Goal: Communication & Community: Answer question/provide support

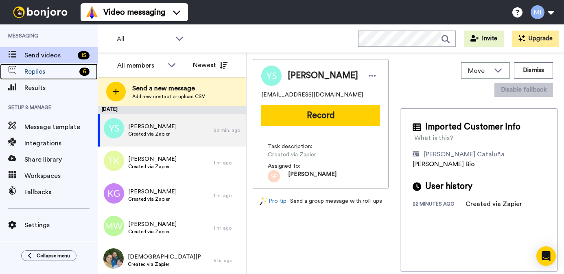
click at [69, 69] on span "Replies" at bounding box center [50, 72] width 52 height 10
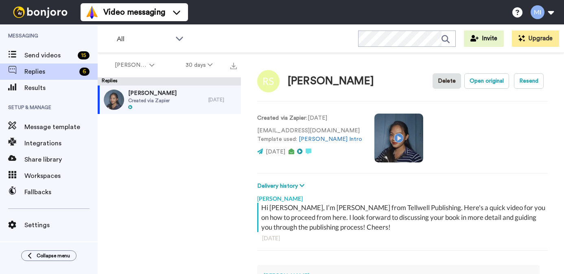
scroll to position [0, 0]
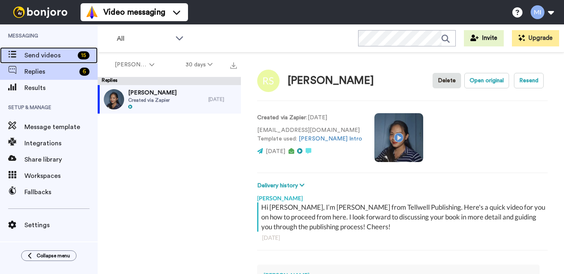
click at [61, 55] on span "Send videos" at bounding box center [49, 55] width 50 height 10
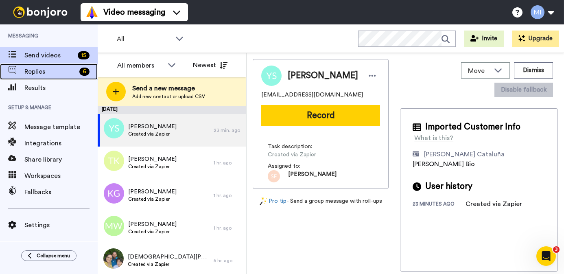
click at [57, 71] on span "Replies" at bounding box center [50, 72] width 52 height 10
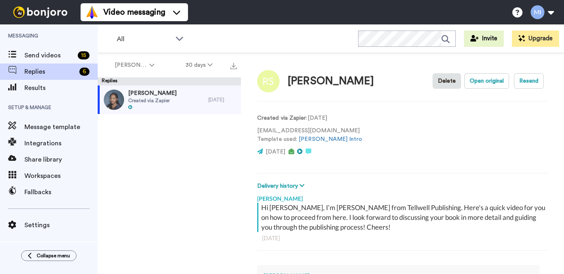
scroll to position [0, 0]
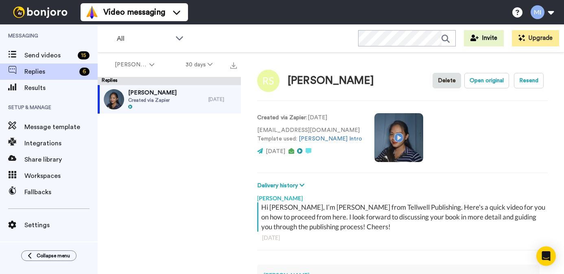
click at [344, 160] on div "Created via Zapier : [DATE] [EMAIL_ADDRESS][DOMAIN_NAME] Template used: [PERSON…" at bounding box center [402, 136] width 290 height 55
click at [468, 176] on div "Robert Skinner Delete Open original Resend Created via Zapier : 9 days ago audi…" at bounding box center [402, 176] width 323 height 249
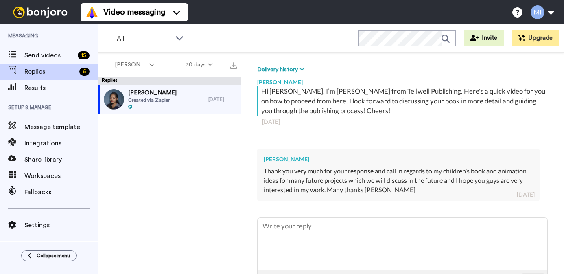
scroll to position [146, 0]
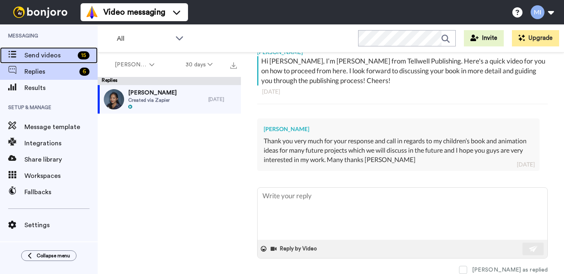
click at [63, 59] on span "Send videos" at bounding box center [49, 55] width 50 height 10
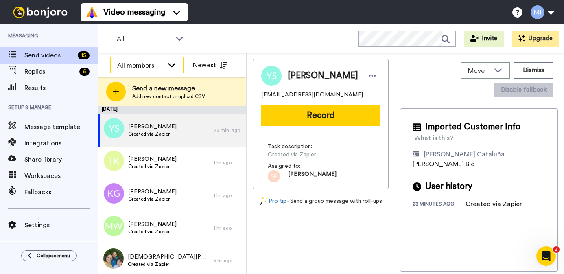
click at [160, 69] on div "All members" at bounding box center [140, 66] width 46 height 10
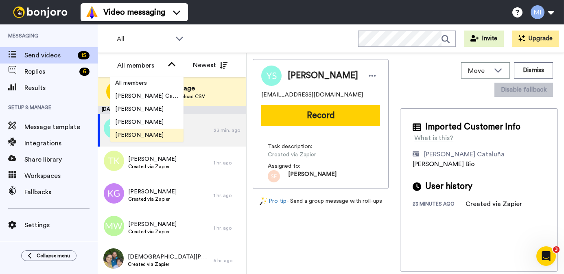
click at [146, 134] on span "[PERSON_NAME]" at bounding box center [139, 135] width 58 height 8
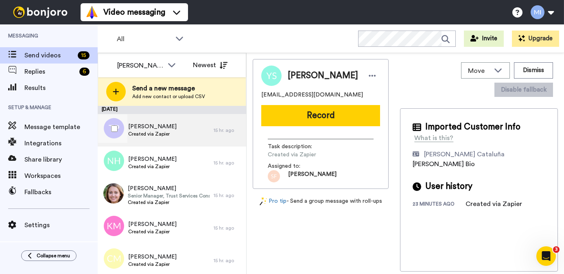
click at [146, 134] on span "Created via Zapier" at bounding box center [152, 134] width 48 height 7
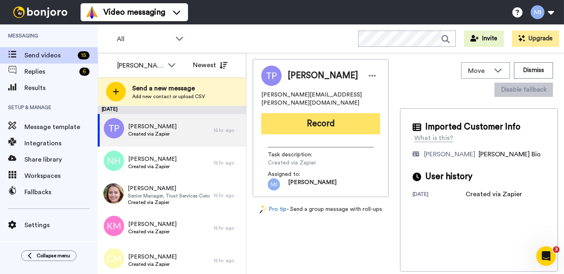
click at [302, 115] on button "Record" at bounding box center [320, 123] width 119 height 21
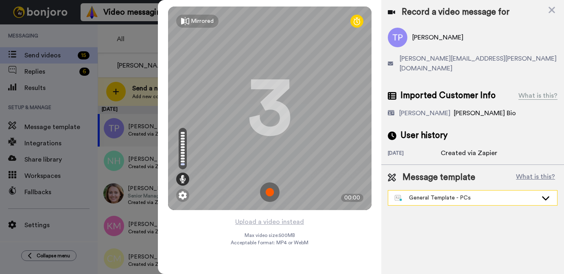
click at [423, 194] on div "General Template - PCs" at bounding box center [465, 198] width 143 height 8
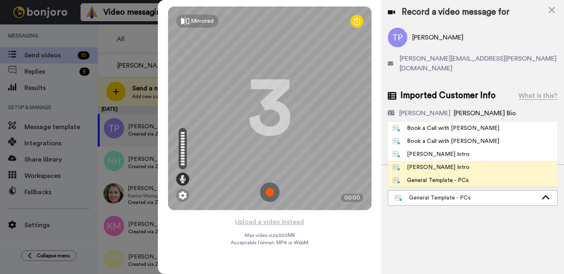
click at [416, 162] on li "[PERSON_NAME] Intro" at bounding box center [473, 167] width 170 height 13
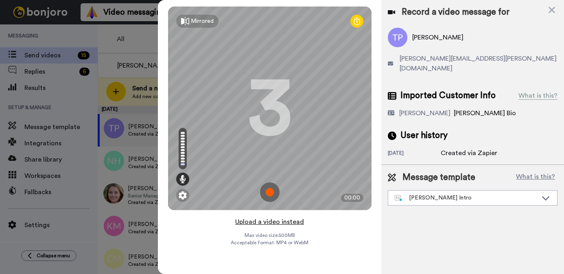
click at [276, 224] on button "Upload a video instead" at bounding box center [270, 221] width 74 height 11
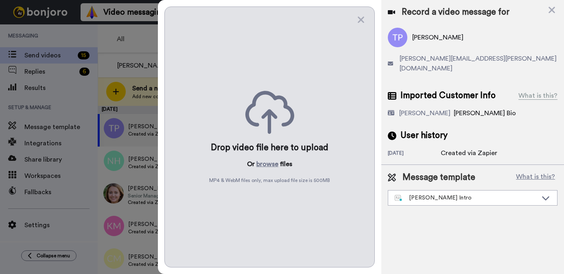
click at [266, 158] on div "Drop video file here to upload Or browse files MP4 & WebM files only, max uploa…" at bounding box center [269, 137] width 210 height 261
click at [266, 164] on button "browse" at bounding box center [267, 164] width 22 height 10
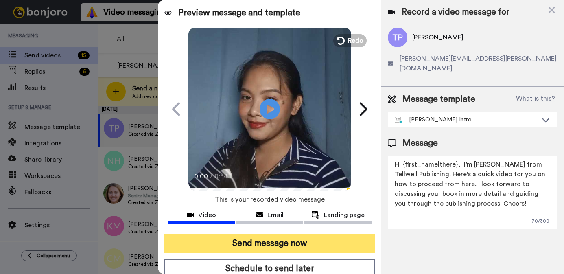
click at [288, 244] on button "Send message now" at bounding box center [269, 243] width 210 height 19
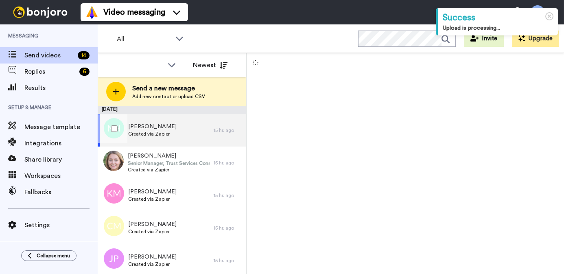
click at [190, 142] on div "Natalie Haselden Created via Zapier" at bounding box center [156, 130] width 116 height 33
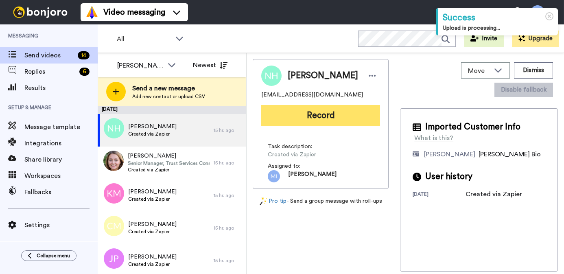
click at [342, 118] on button "Record" at bounding box center [320, 115] width 119 height 21
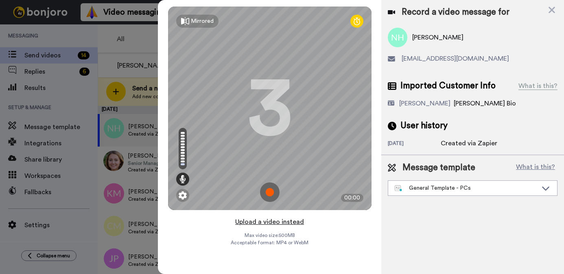
click at [286, 222] on button "Upload a video instead" at bounding box center [270, 221] width 74 height 11
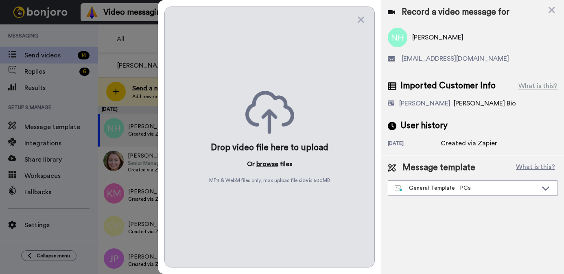
click at [264, 166] on button "browse" at bounding box center [267, 164] width 22 height 10
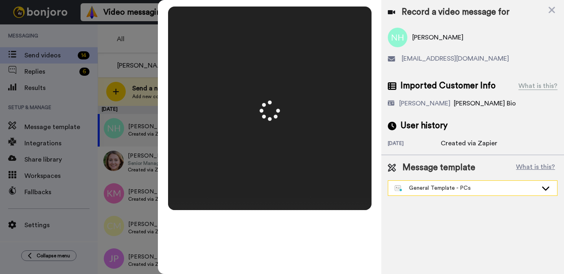
click at [429, 187] on div "General Template - PCs" at bounding box center [465, 188] width 143 height 8
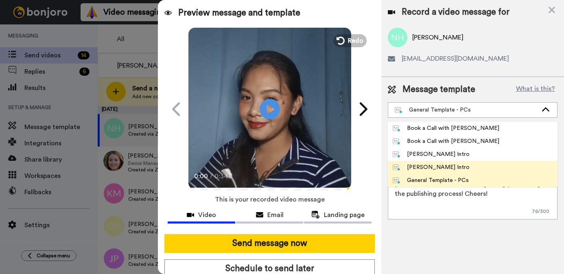
click at [415, 171] on div "Marjorie Bonjoro Intro" at bounding box center [430, 167] width 77 height 8
type textarea "Hi {first_name|there}, I’m Marjorie from Tellwell Publishing. Here's a quick vi…"
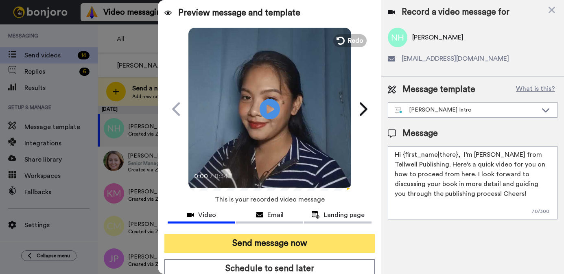
click at [329, 244] on button "Send message now" at bounding box center [269, 243] width 210 height 19
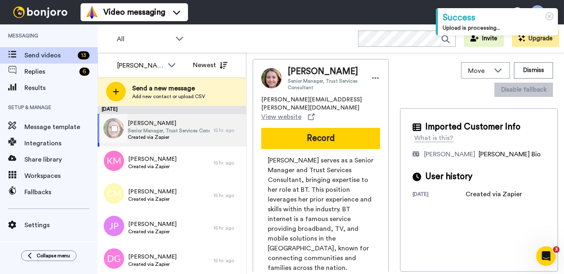
click at [172, 124] on span "[PERSON_NAME]" at bounding box center [169, 123] width 82 height 8
click at [314, 143] on div "[PERSON_NAME] Senior Manager, Trust Services Consultant [PERSON_NAME][EMAIL_ADD…" at bounding box center [321, 214] width 136 height 310
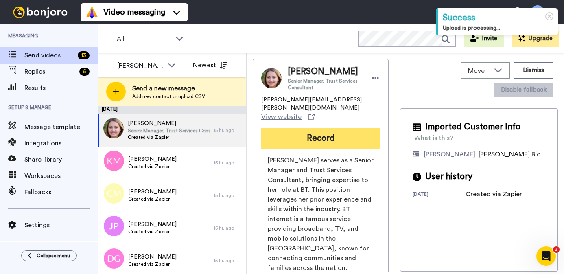
click at [314, 132] on button "Record" at bounding box center [320, 138] width 119 height 21
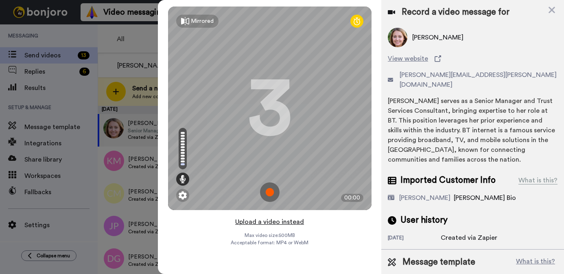
click at [287, 219] on button "Upload a video instead" at bounding box center [270, 221] width 74 height 11
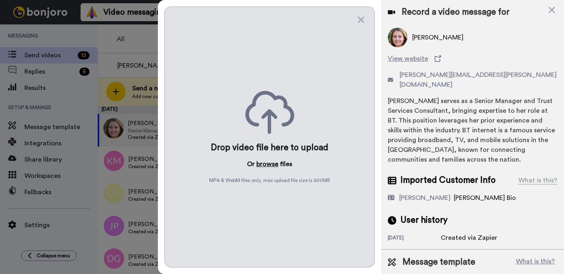
click at [269, 162] on button "browse" at bounding box center [267, 164] width 22 height 10
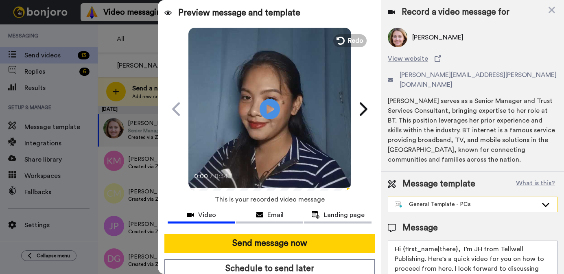
click at [453, 200] on div "General Template - PCs" at bounding box center [465, 204] width 143 height 8
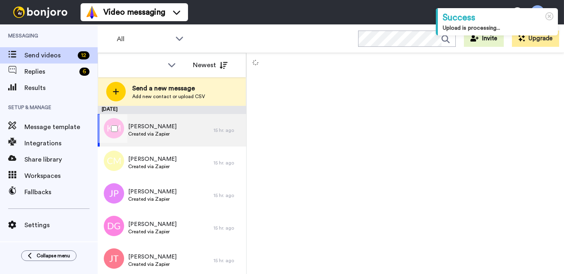
click at [147, 133] on span "Created via Zapier" at bounding box center [152, 134] width 48 height 7
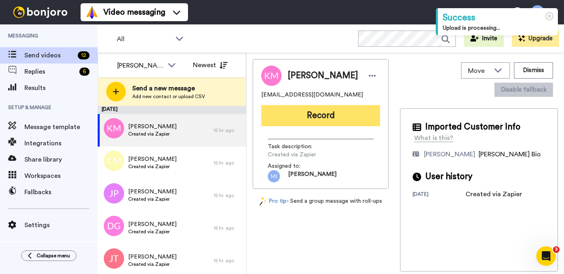
click at [294, 116] on button "Record" at bounding box center [320, 115] width 119 height 21
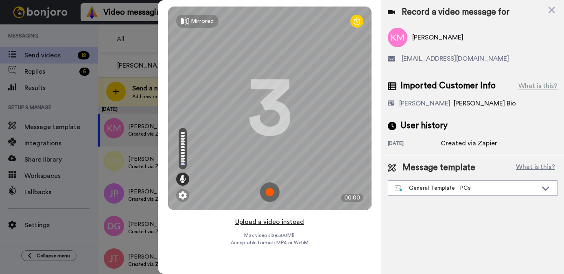
click at [270, 220] on button "Upload a video instead" at bounding box center [270, 221] width 74 height 11
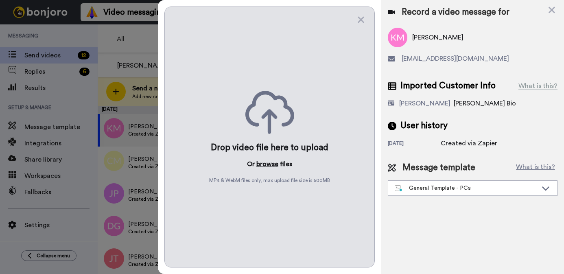
click at [257, 164] on button "browse" at bounding box center [267, 164] width 22 height 10
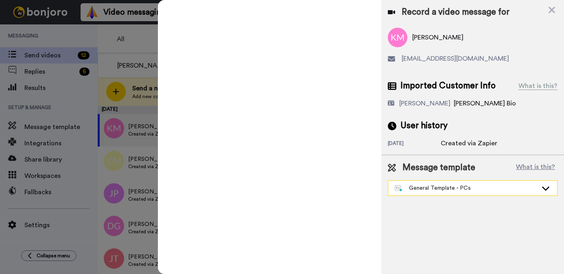
click at [438, 189] on div "General Template - PCs" at bounding box center [465, 188] width 143 height 8
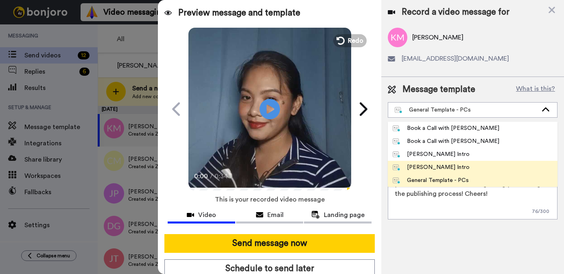
click at [419, 168] on div "[PERSON_NAME] Intro" at bounding box center [430, 167] width 77 height 8
type textarea "Hi {first_name|there}, I’m [PERSON_NAME] from Tellwell Publishing. Here's a qui…"
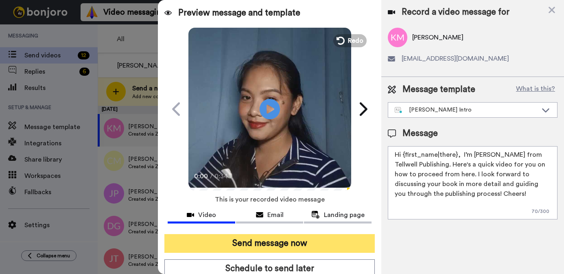
click at [332, 245] on button "Send message now" at bounding box center [269, 243] width 210 height 19
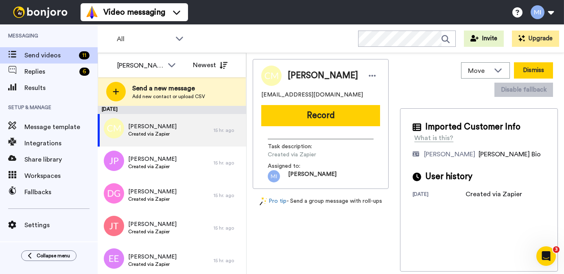
click at [536, 69] on button "Dismiss" at bounding box center [533, 70] width 39 height 16
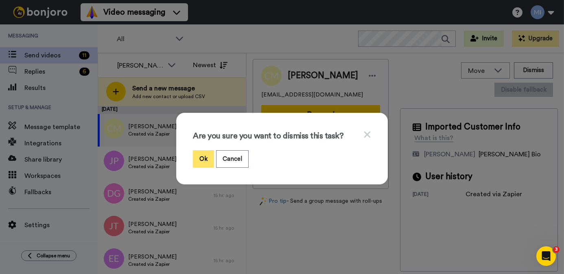
click at [198, 152] on button "Ok" at bounding box center [203, 158] width 21 height 17
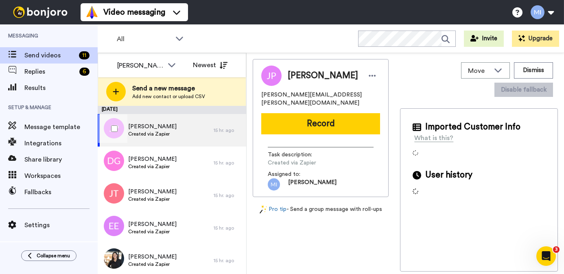
click at [172, 139] on div "Janine Pitcher Created via Zapier" at bounding box center [156, 130] width 116 height 33
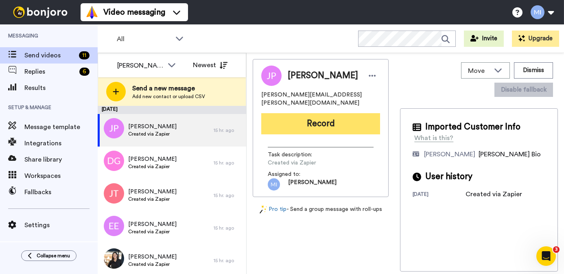
click at [356, 120] on button "Record" at bounding box center [320, 123] width 119 height 21
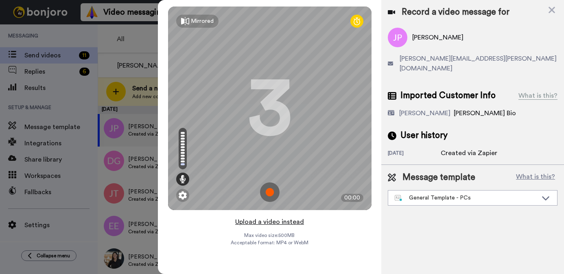
click at [293, 222] on button "Upload a video instead" at bounding box center [270, 221] width 74 height 11
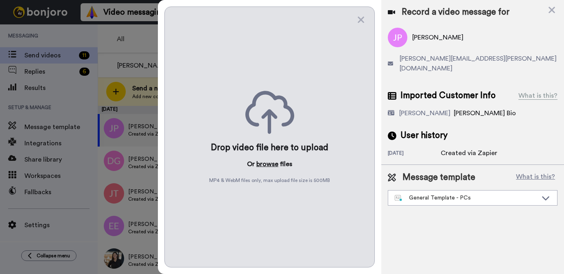
click at [261, 165] on button "browse" at bounding box center [267, 164] width 22 height 10
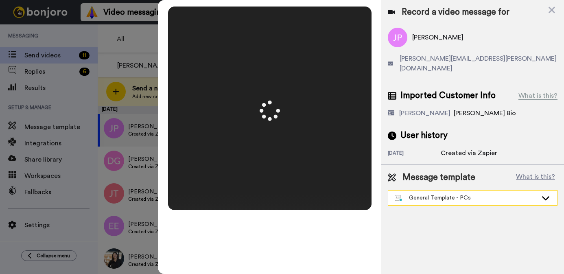
click at [432, 194] on div "General Template - PCs" at bounding box center [465, 198] width 143 height 8
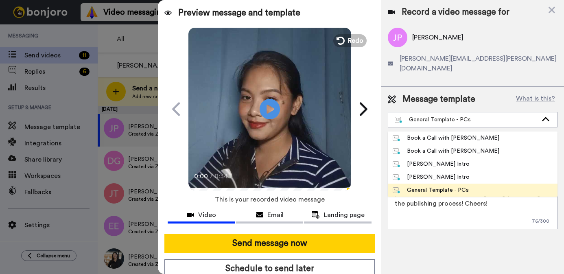
click at [420, 173] on div "[PERSON_NAME] Intro" at bounding box center [430, 177] width 77 height 8
type textarea "Hi {first_name|there}, I’m [PERSON_NAME] from Tellwell Publishing. Here's a qui…"
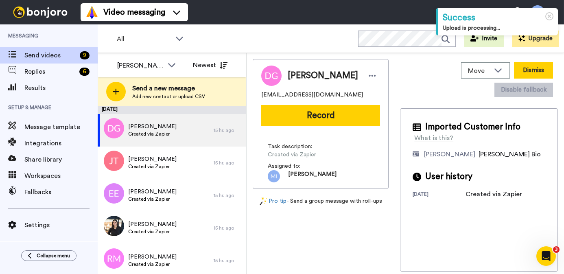
click at [524, 68] on button "Dismiss" at bounding box center [533, 70] width 39 height 16
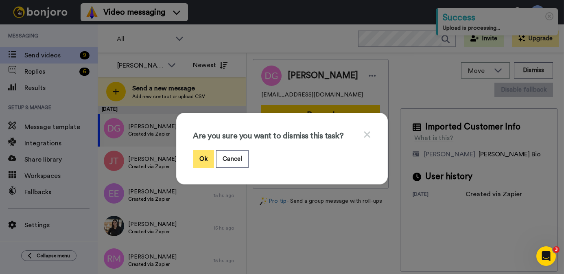
click at [202, 159] on button "Ok" at bounding box center [203, 158] width 21 height 17
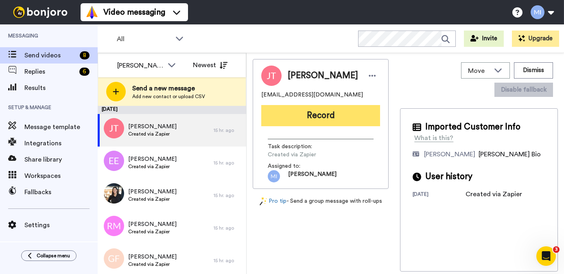
click at [320, 114] on button "Record" at bounding box center [320, 115] width 119 height 21
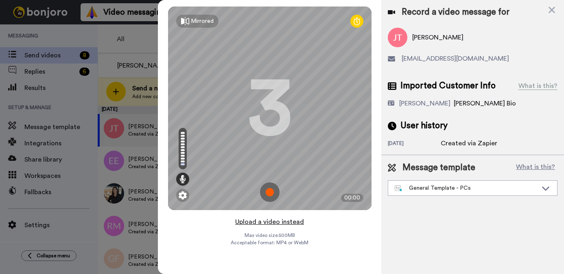
click at [281, 223] on button "Upload a video instead" at bounding box center [270, 221] width 74 height 11
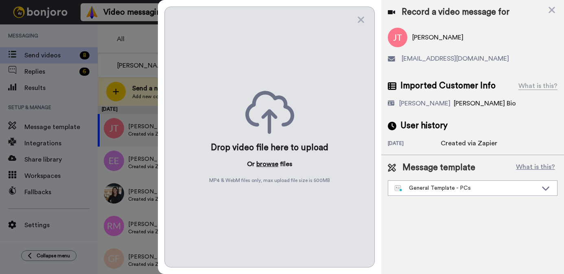
click at [271, 168] on button "browse" at bounding box center [267, 164] width 22 height 10
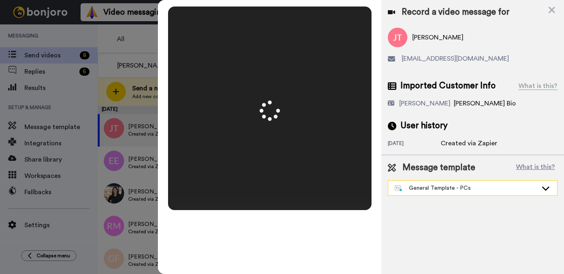
click at [428, 192] on div "General Template - PCs" at bounding box center [465, 188] width 143 height 8
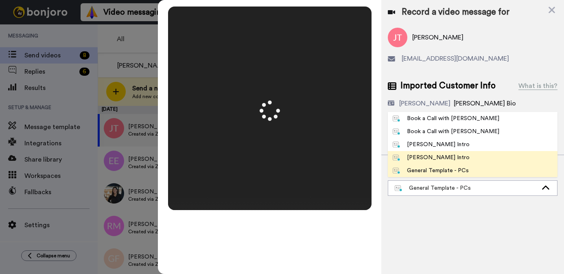
click at [421, 159] on div "[PERSON_NAME] Intro" at bounding box center [430, 157] width 77 height 8
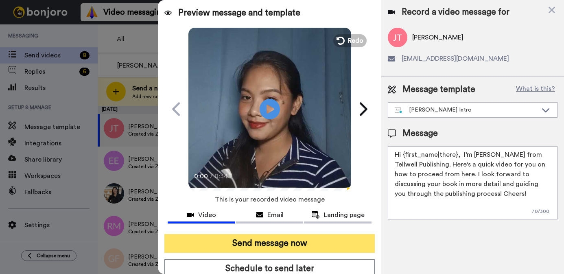
click at [314, 244] on button "Send message now" at bounding box center [269, 243] width 210 height 19
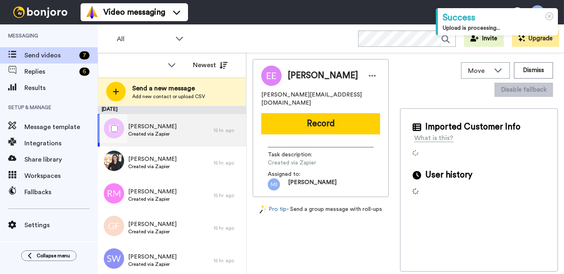
click at [193, 125] on div "[PERSON_NAME] Created via Zapier" at bounding box center [156, 130] width 116 height 33
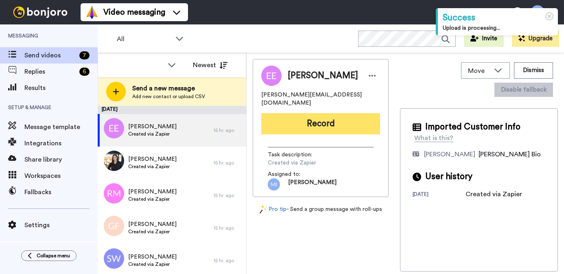
click at [350, 113] on button "Record" at bounding box center [320, 123] width 119 height 21
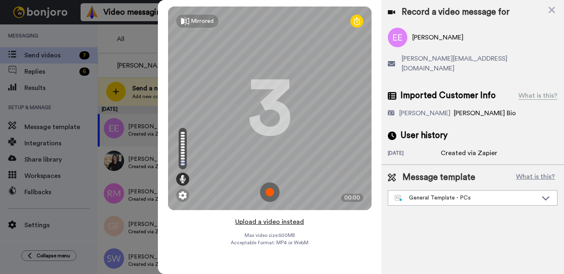
click at [286, 220] on button "Upload a video instead" at bounding box center [270, 221] width 74 height 11
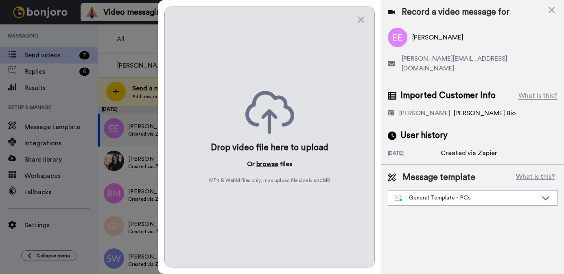
click at [270, 167] on button "browse" at bounding box center [267, 164] width 22 height 10
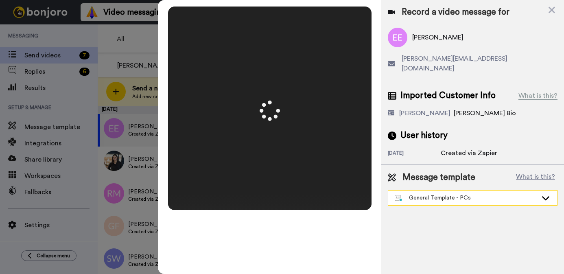
click at [440, 194] on div "General Template - PCs" at bounding box center [465, 198] width 143 height 8
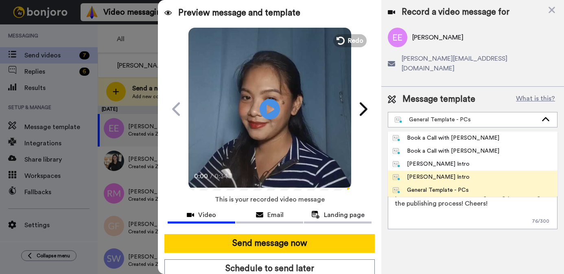
click at [427, 173] on div "[PERSON_NAME] Intro" at bounding box center [430, 177] width 77 height 8
type textarea "Hi {first_name|there}, I’m [PERSON_NAME] from Tellwell Publishing. Here's a qui…"
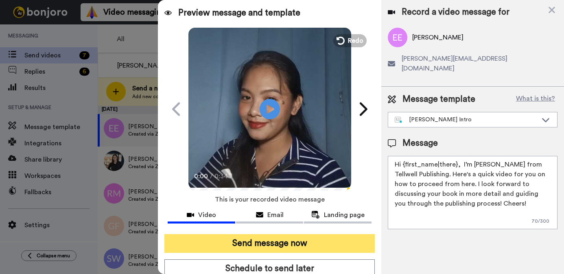
click at [318, 242] on button "Send message now" at bounding box center [269, 243] width 210 height 19
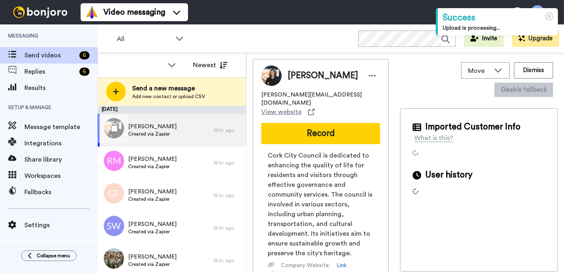
click at [183, 132] on div "Deborah O'Connell Created via Zapier" at bounding box center [156, 130] width 116 height 33
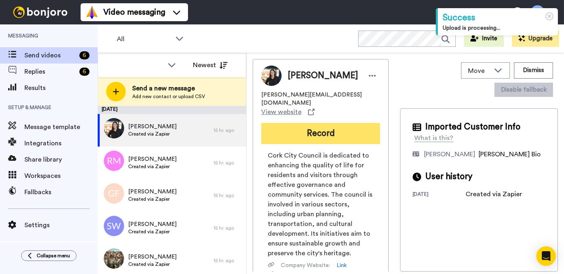
click at [305, 134] on button "Record" at bounding box center [320, 133] width 119 height 21
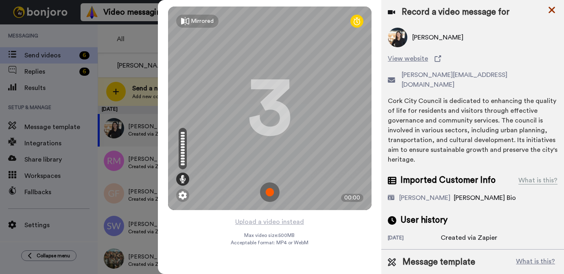
click at [551, 7] on icon at bounding box center [551, 10] width 8 height 10
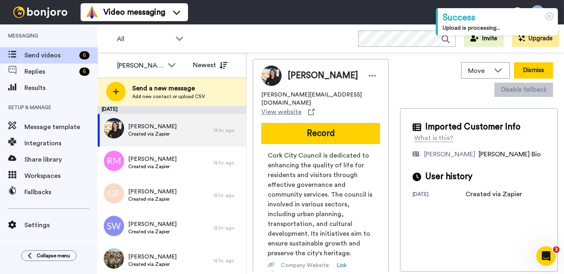
click at [527, 66] on button "Dismiss" at bounding box center [533, 70] width 39 height 16
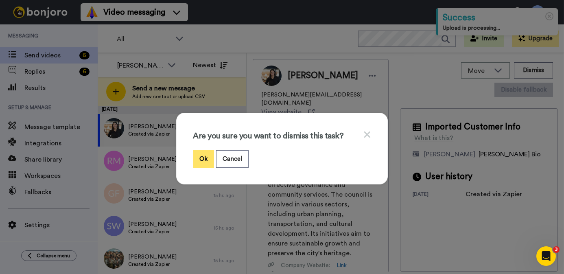
click at [202, 158] on button "Ok" at bounding box center [203, 158] width 21 height 17
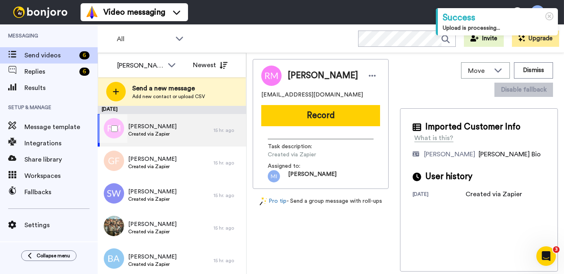
click at [202, 137] on div "Rebecca Martland Created via Zapier" at bounding box center [156, 130] width 116 height 33
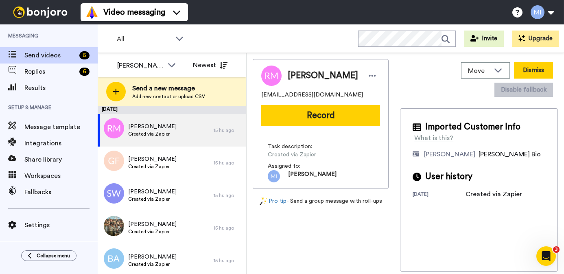
click at [523, 70] on button "Dismiss" at bounding box center [533, 70] width 39 height 16
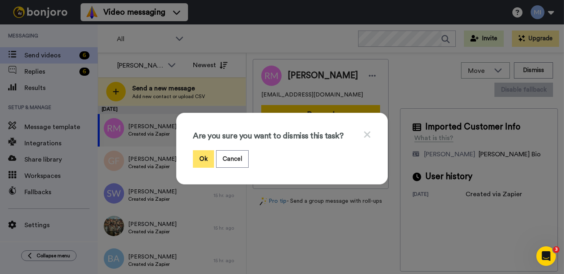
click at [206, 160] on button "Ok" at bounding box center [203, 158] width 21 height 17
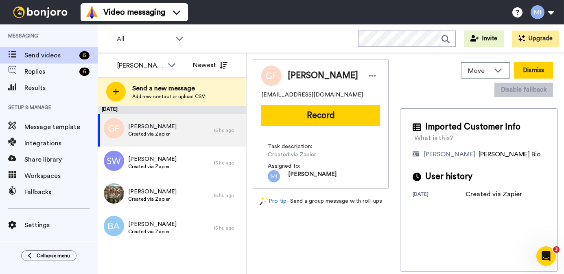
click at [537, 70] on button "Dismiss" at bounding box center [533, 70] width 39 height 16
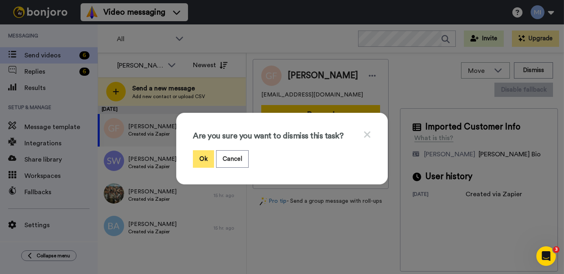
click at [201, 159] on button "Ok" at bounding box center [203, 158] width 21 height 17
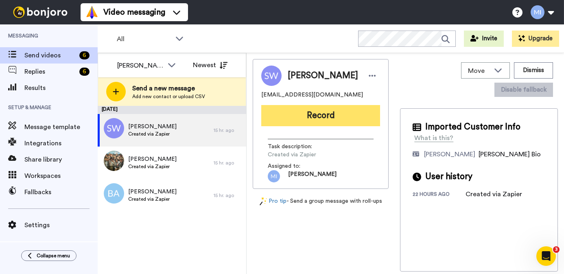
click at [308, 126] on button "Record" at bounding box center [320, 115] width 119 height 21
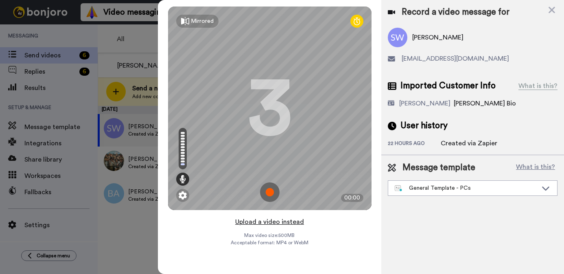
click at [283, 220] on button "Upload a video instead" at bounding box center [270, 221] width 74 height 11
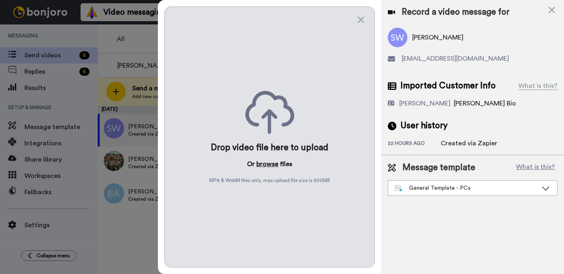
click at [267, 160] on button "browse" at bounding box center [267, 164] width 22 height 10
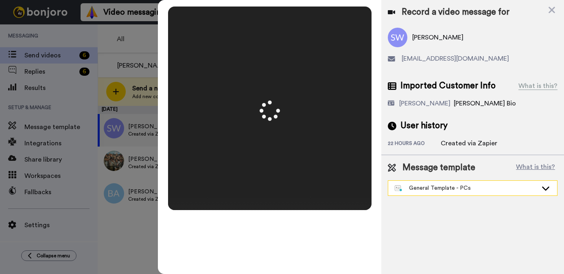
click at [450, 192] on div "General Template - PCs" at bounding box center [465, 188] width 143 height 8
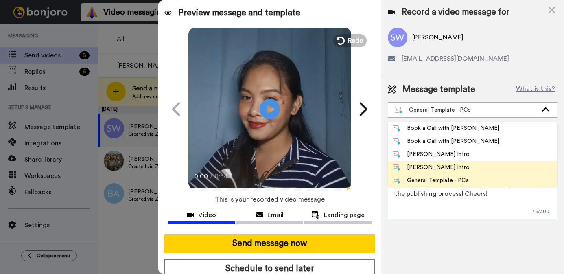
click at [434, 164] on div "[PERSON_NAME] Intro" at bounding box center [430, 167] width 77 height 8
type textarea "Hi {first_name|there}, I’m Marjorie from Tellwell Publishing. Here's a quick vi…"
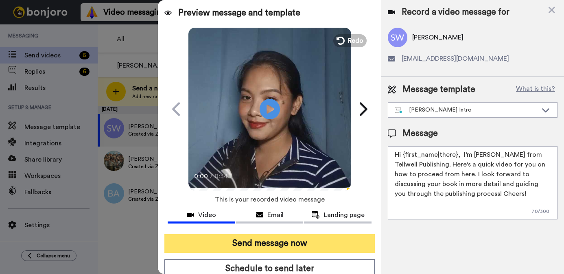
click at [342, 239] on button "Send message now" at bounding box center [269, 243] width 210 height 19
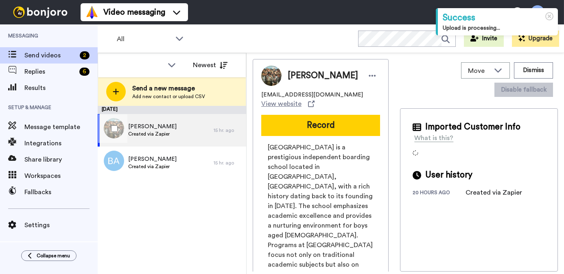
click at [144, 135] on span "Created via Zapier" at bounding box center [152, 134] width 48 height 7
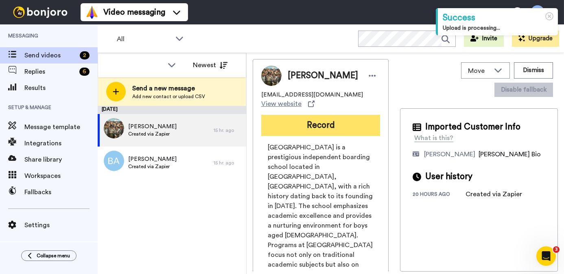
click at [290, 115] on button "Record" at bounding box center [320, 125] width 119 height 21
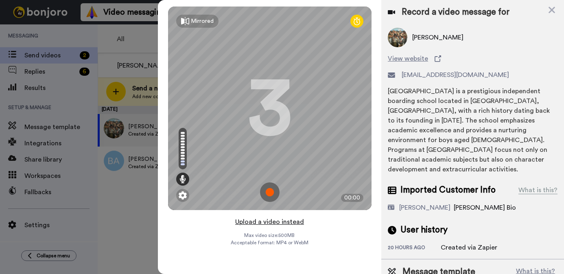
click at [274, 222] on button "Upload a video instead" at bounding box center [270, 221] width 74 height 11
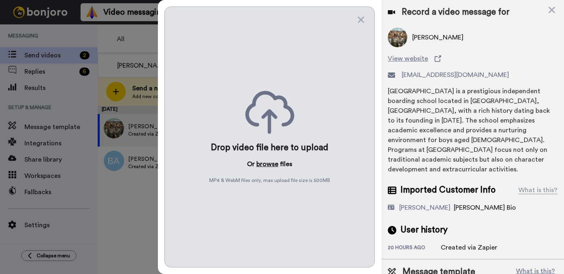
click at [272, 161] on button "browse" at bounding box center [267, 164] width 22 height 10
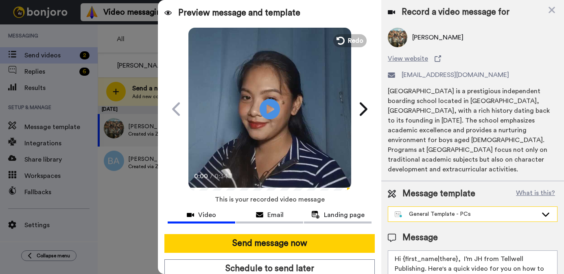
click at [425, 207] on div "General Template - PCs" at bounding box center [472, 214] width 169 height 15
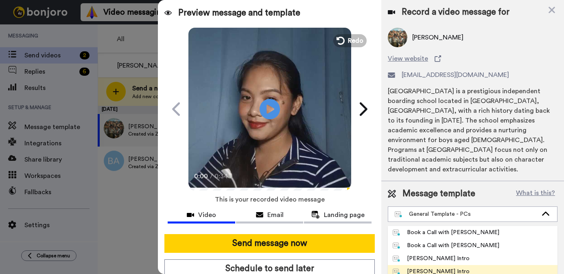
click at [413, 267] on div "[PERSON_NAME] Intro" at bounding box center [430, 271] width 77 height 8
type textarea "Hi {first_name|there}, I’m [PERSON_NAME] from Tellwell Publishing. Here's a qui…"
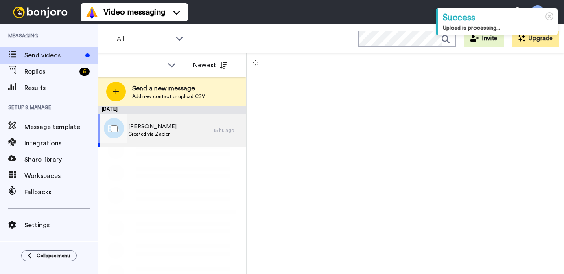
click at [173, 135] on div "[PERSON_NAME] Created via Zapier" at bounding box center [156, 130] width 116 height 33
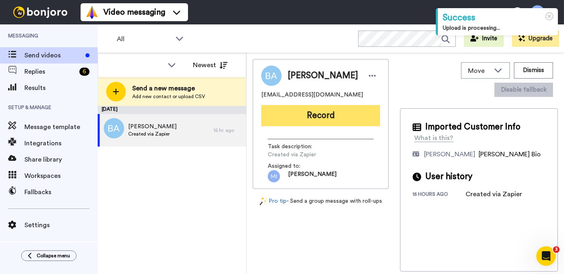
click at [283, 119] on button "Record" at bounding box center [320, 115] width 119 height 21
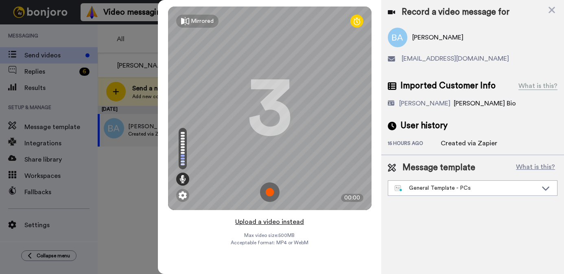
click at [266, 221] on button "Upload a video instead" at bounding box center [270, 221] width 74 height 11
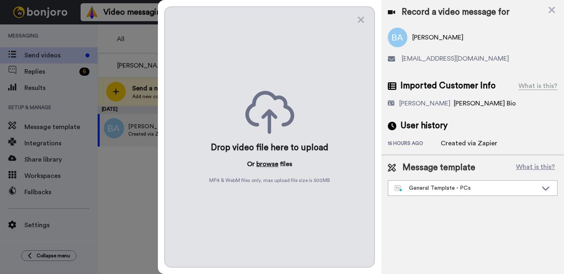
click at [271, 160] on button "browse" at bounding box center [267, 164] width 22 height 10
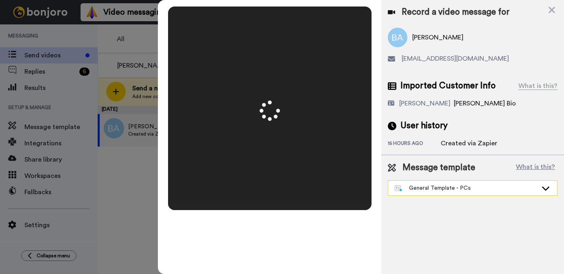
click at [425, 189] on div "General Template - PCs" at bounding box center [465, 188] width 143 height 8
